Goal: Information Seeking & Learning: Learn about a topic

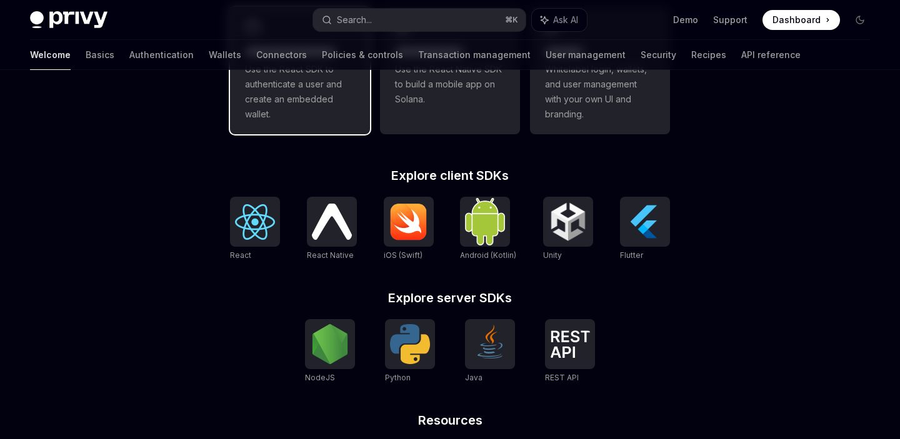
scroll to position [420, 0]
click at [331, 116] on span "Use the React SDK to authenticate a user and create an embedded wallet." at bounding box center [300, 91] width 110 height 60
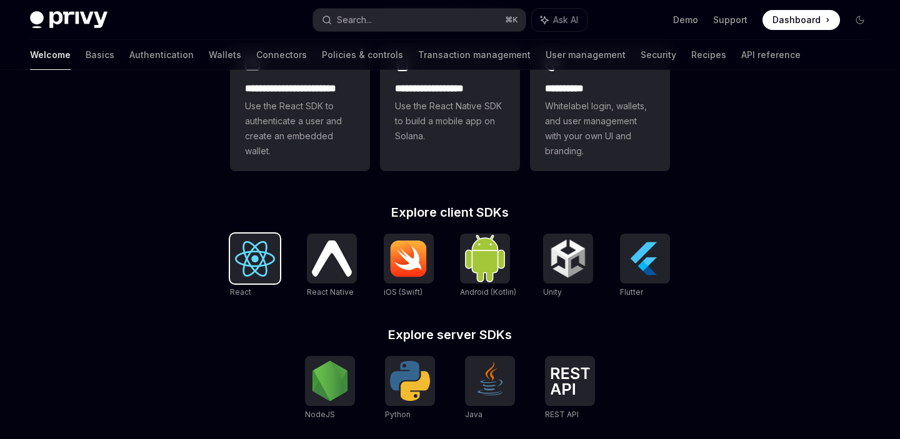
scroll to position [359, 0]
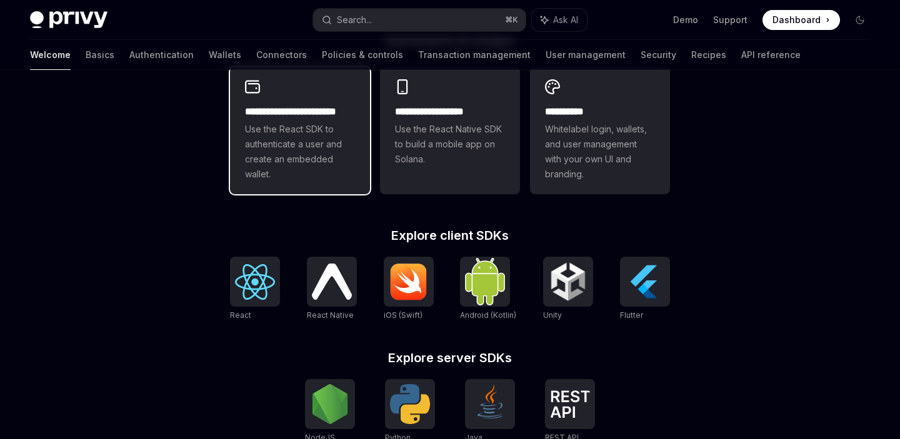
click at [277, 161] on span "Use the React SDK to authenticate a user and create an embedded wallet." at bounding box center [300, 152] width 110 height 60
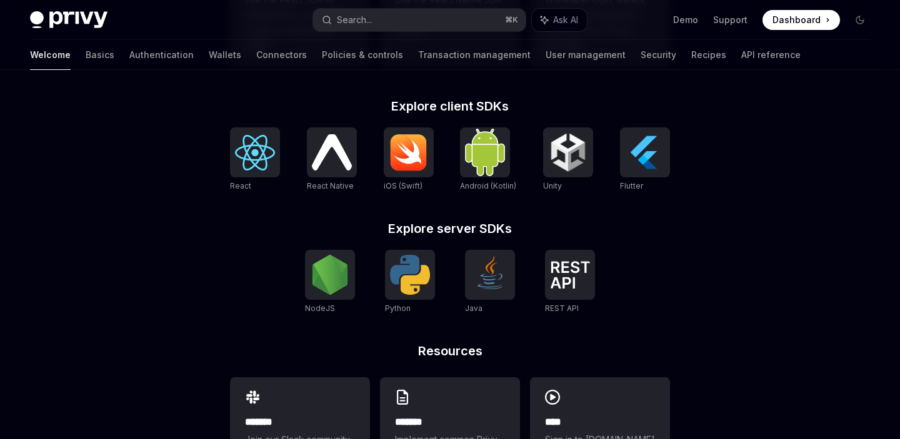
scroll to position [554, 0]
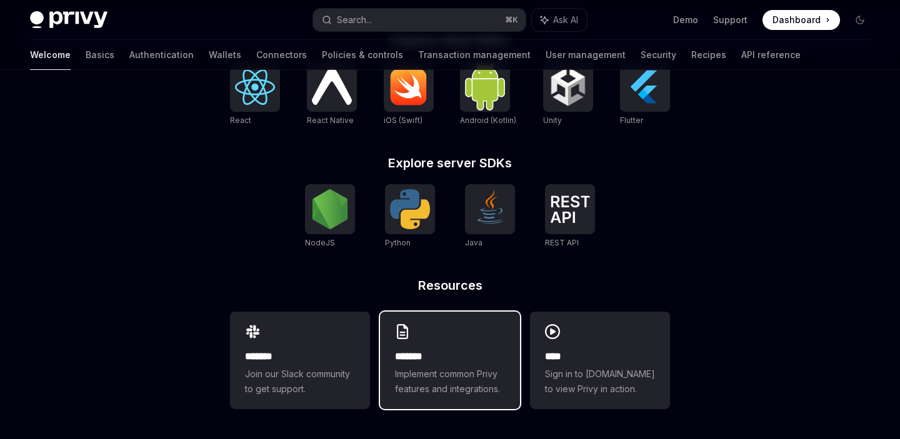
click at [458, 351] on h2 "*******" at bounding box center [450, 356] width 110 height 15
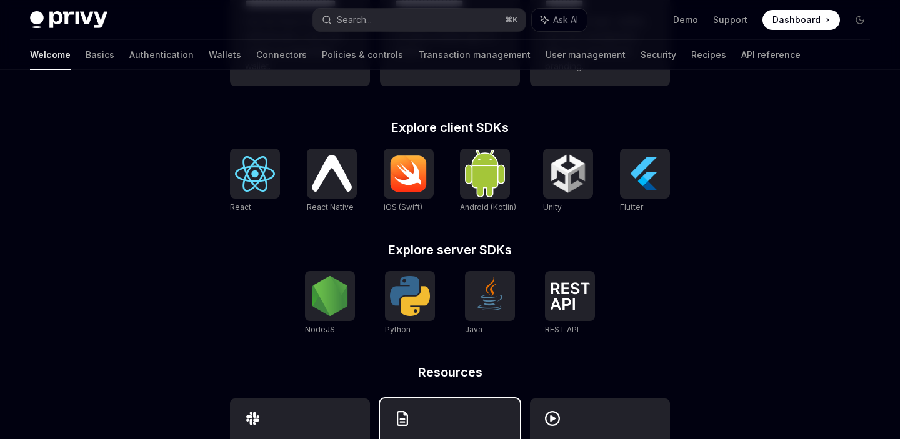
scroll to position [269, 0]
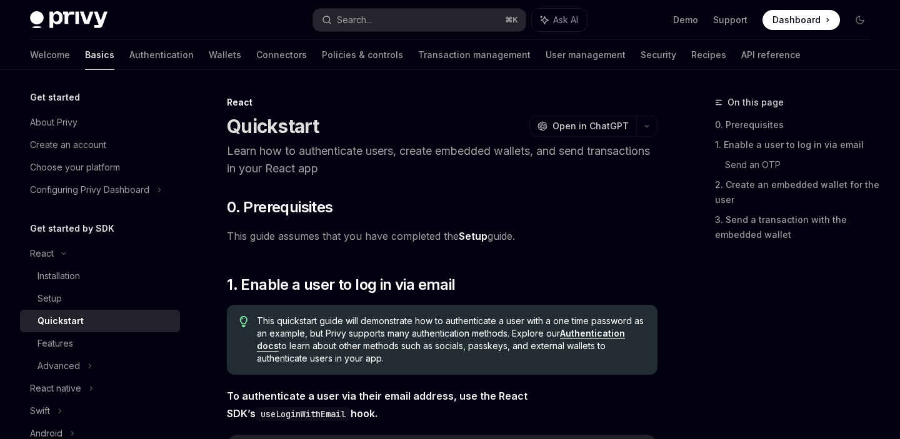
click at [332, 238] on span "This guide assumes that you have completed the Setup guide." at bounding box center [442, 237] width 431 height 18
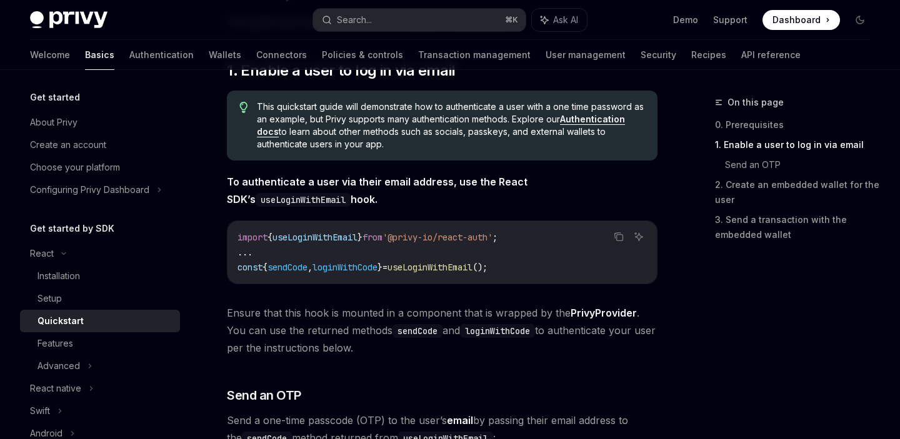
scroll to position [226, 0]
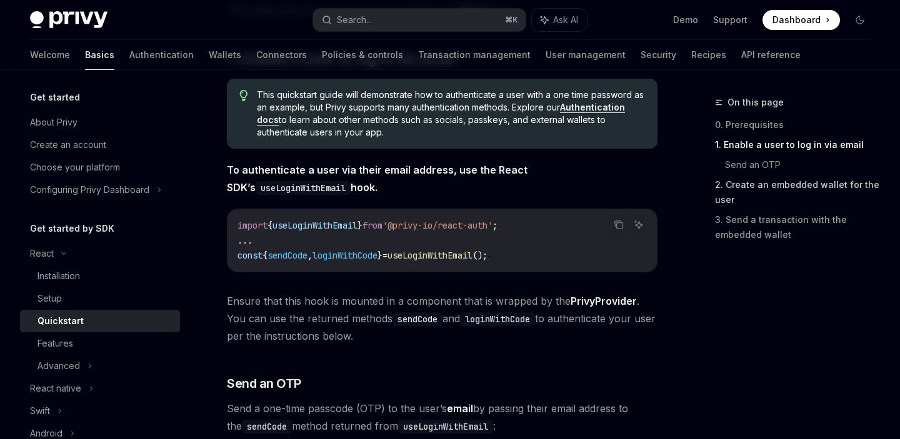
click at [761, 190] on link "2. Create an embedded wallet for the user" at bounding box center [797, 192] width 165 height 35
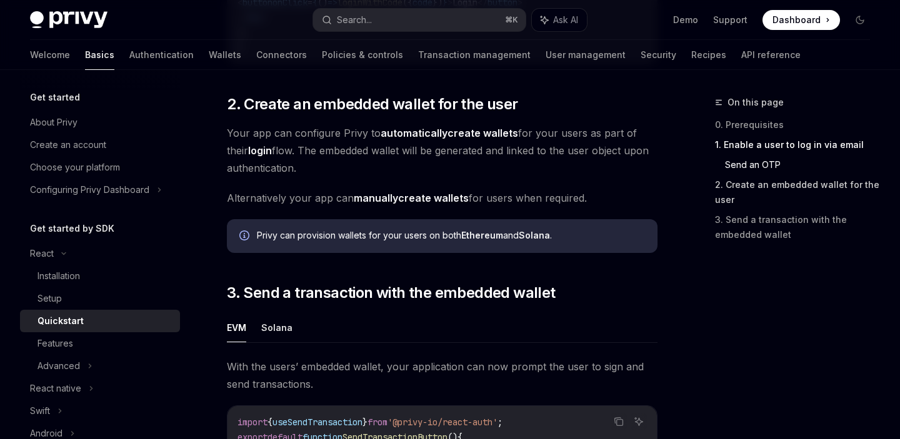
scroll to position [888, 0]
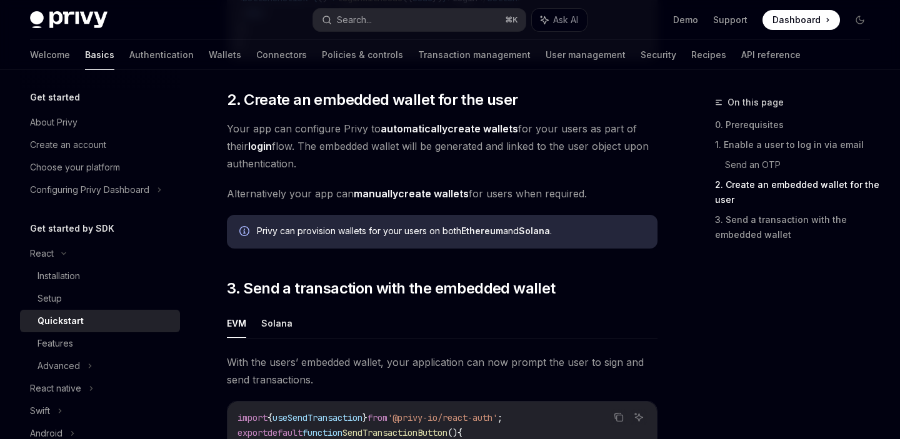
drag, startPoint x: 283, startPoint y: 152, endPoint x: 321, endPoint y: 166, distance: 40.7
click at [321, 166] on span "Your app can configure Privy to automatically create wallets for your users as …" at bounding box center [442, 146] width 431 height 53
click at [426, 134] on strong "automatically" at bounding box center [414, 129] width 67 height 13
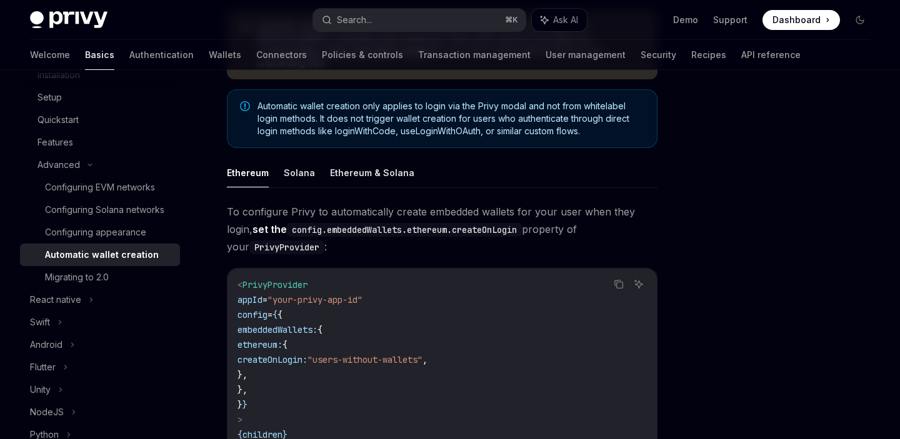
scroll to position [184, 0]
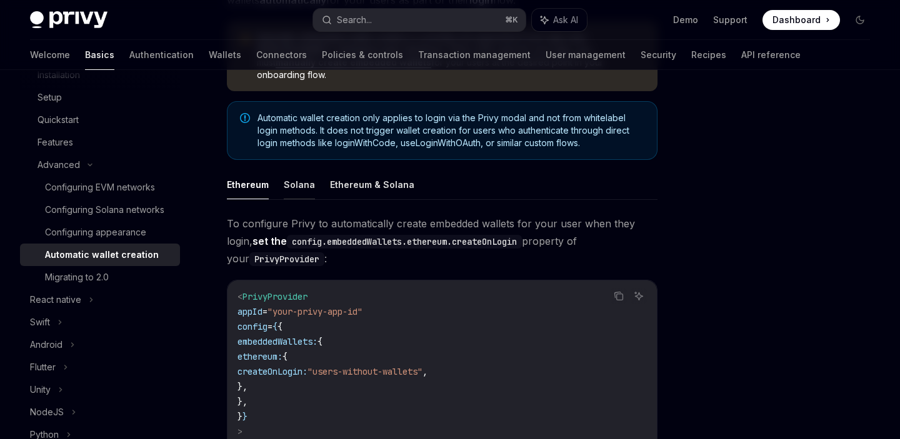
click at [295, 174] on button "Solana" at bounding box center [299, 184] width 31 height 29
type textarea "*"
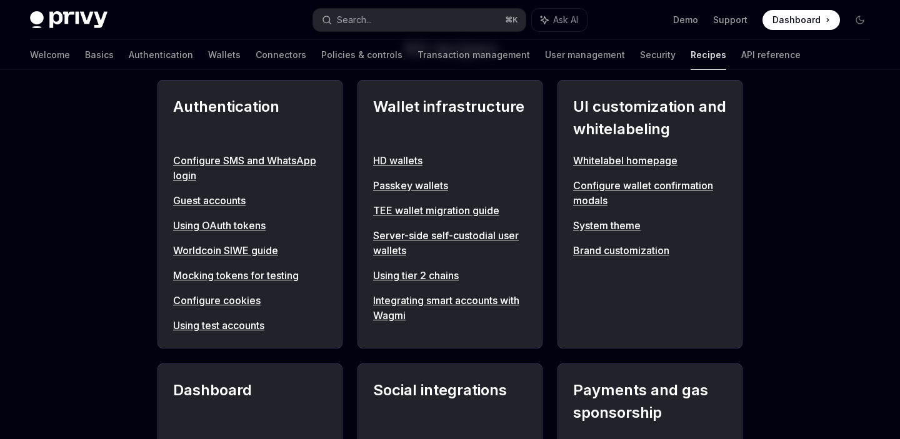
scroll to position [485, 0]
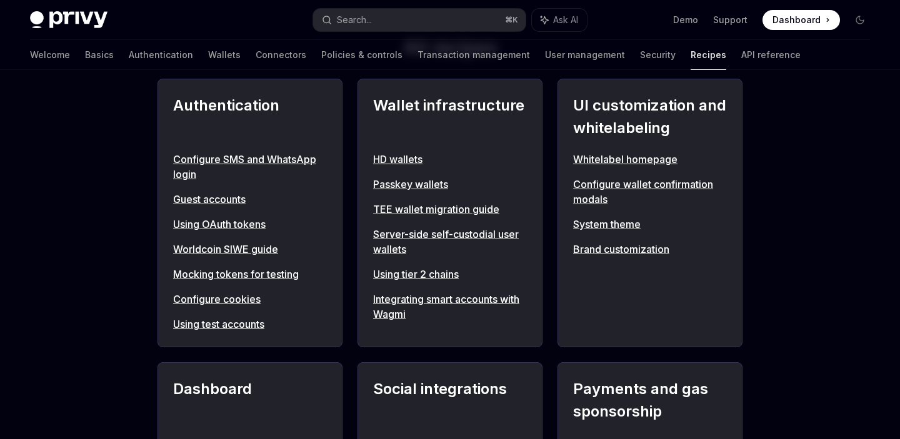
click at [194, 201] on link "Guest accounts" at bounding box center [250, 199] width 154 height 15
click at [193, 221] on link "Using OAuth tokens" at bounding box center [250, 224] width 154 height 15
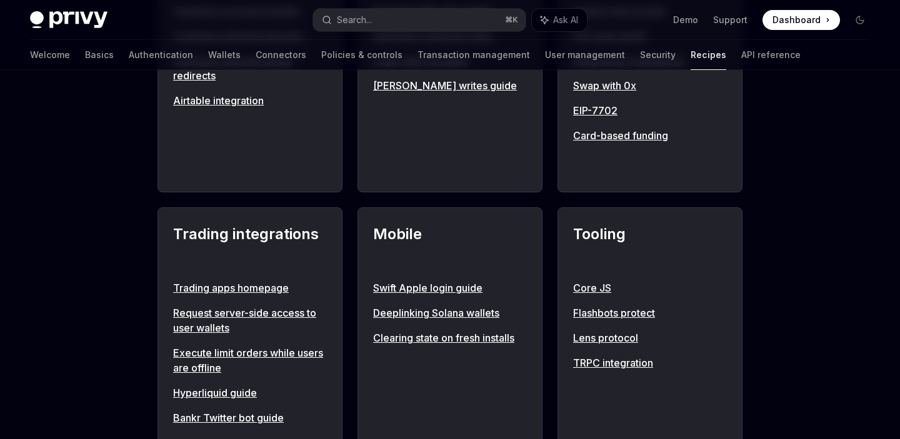
scroll to position [922, 0]
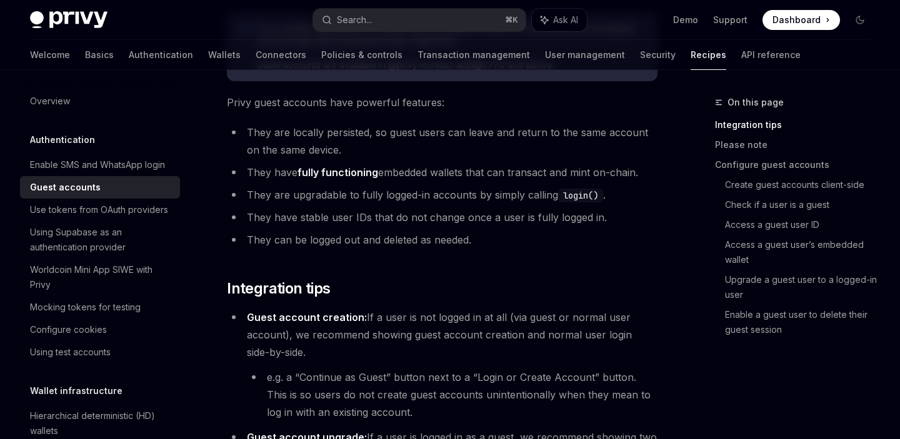
scroll to position [148, 0]
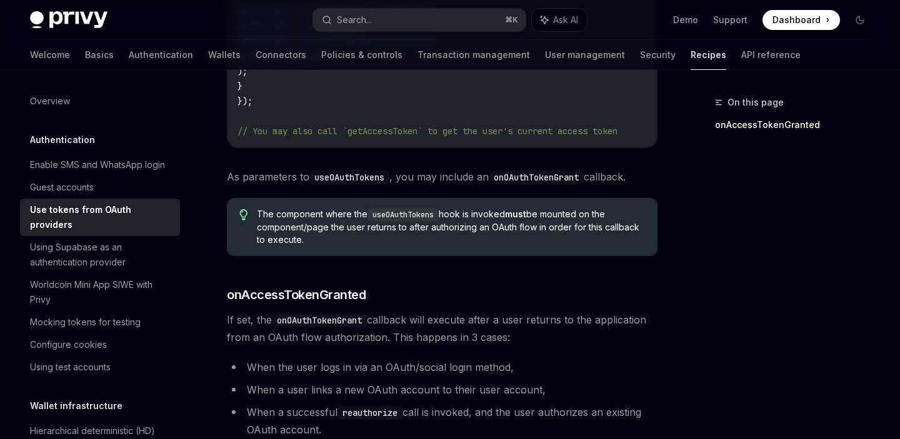
scroll to position [384, 0]
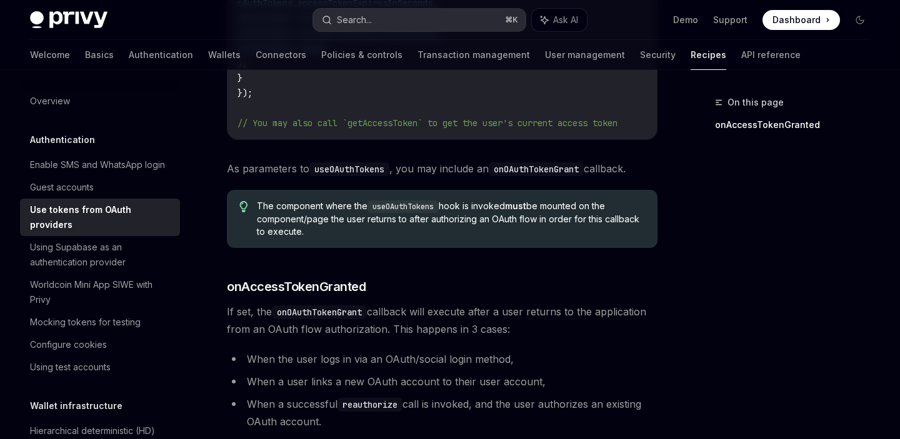
click at [360, 26] on div "Search..." at bounding box center [354, 20] width 35 height 15
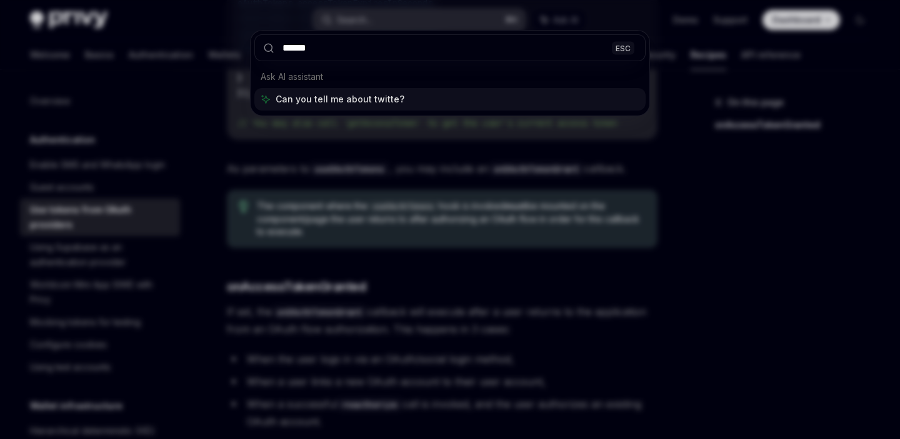
type input "*******"
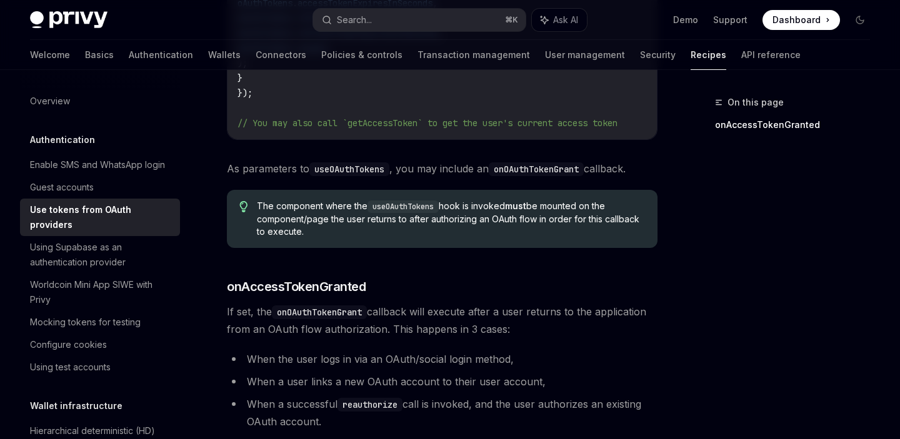
type textarea "*"
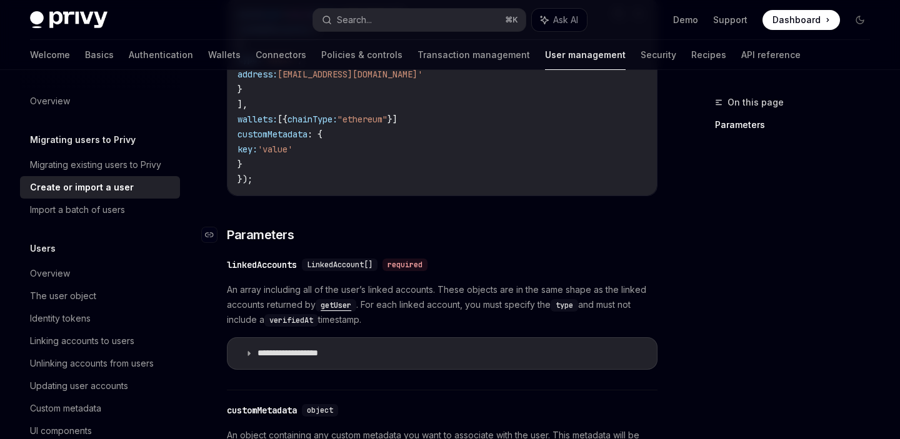
scroll to position [364, 0]
click at [362, 21] on div "Search..." at bounding box center [354, 20] width 35 height 15
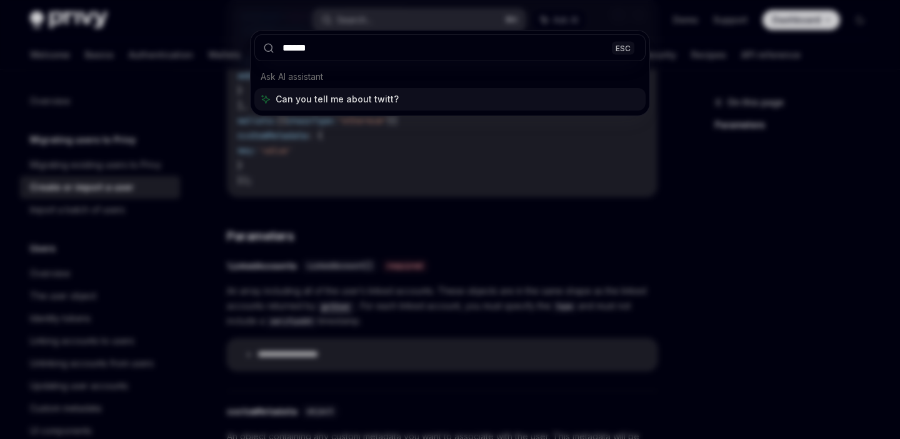
type input "*******"
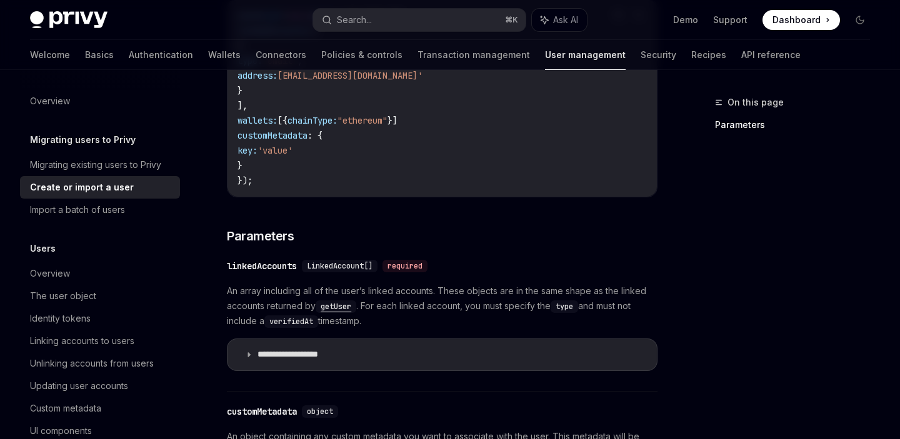
type textarea "*"
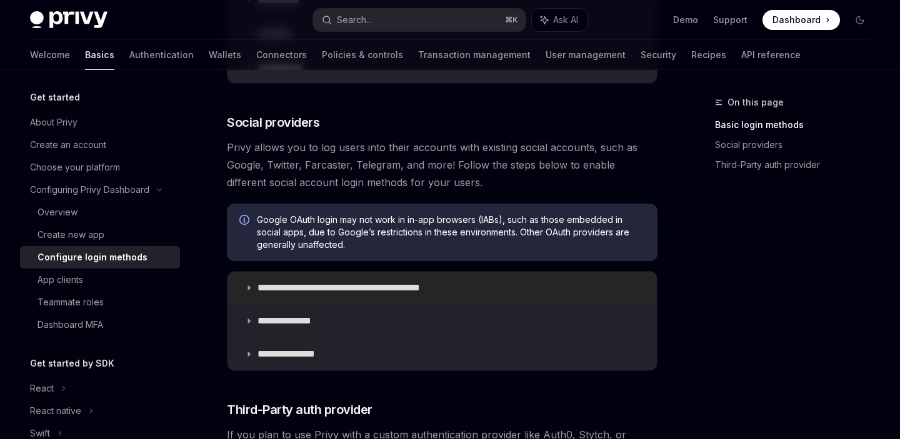
click at [247, 290] on icon at bounding box center [249, 288] width 8 height 8
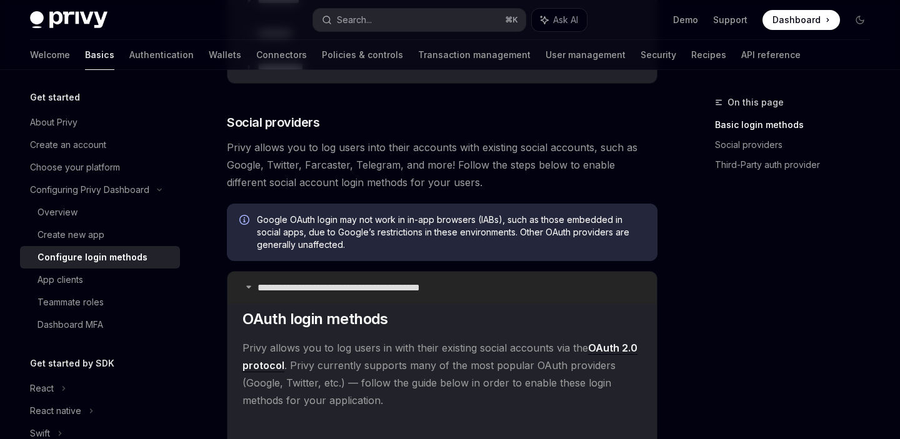
click at [247, 290] on icon at bounding box center [249, 287] width 8 height 8
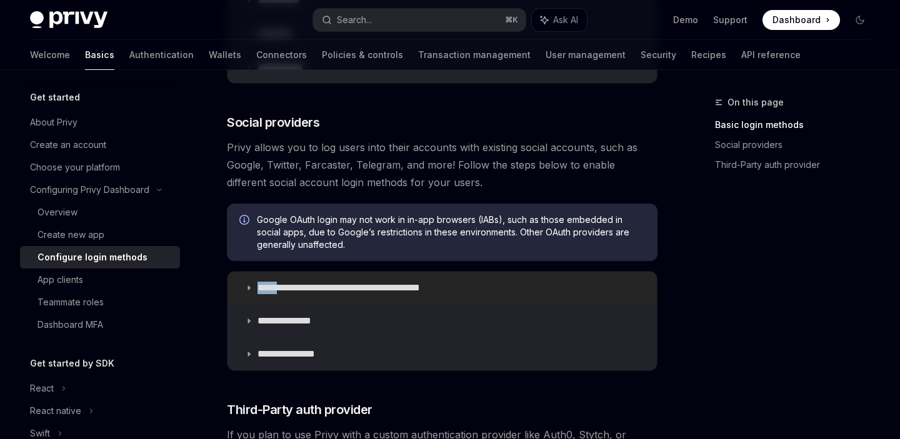
click at [247, 290] on icon at bounding box center [249, 288] width 8 height 8
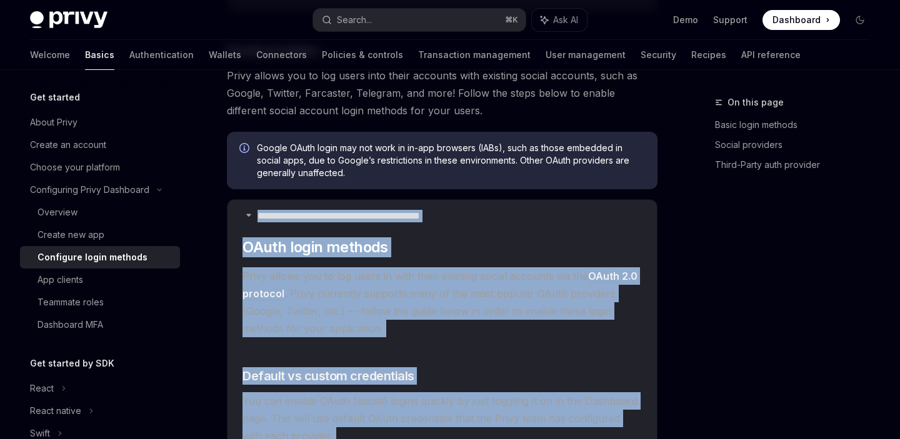
scroll to position [438, 0]
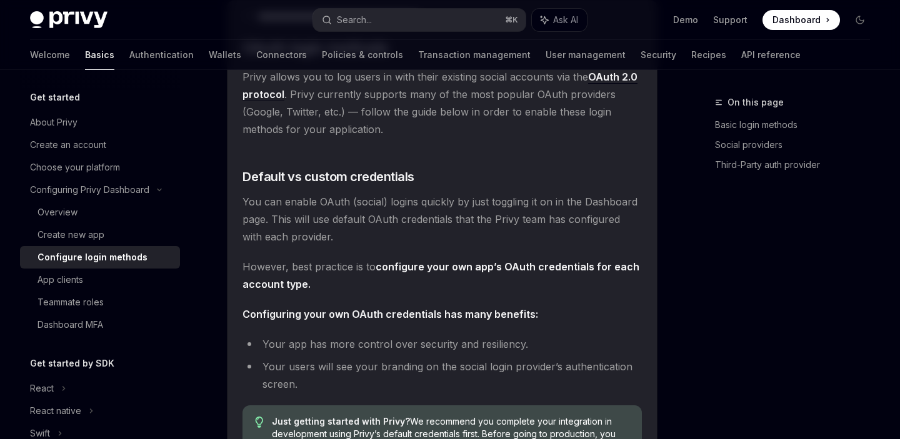
scroll to position [618, 0]
